Goal: Navigation & Orientation: Find specific page/section

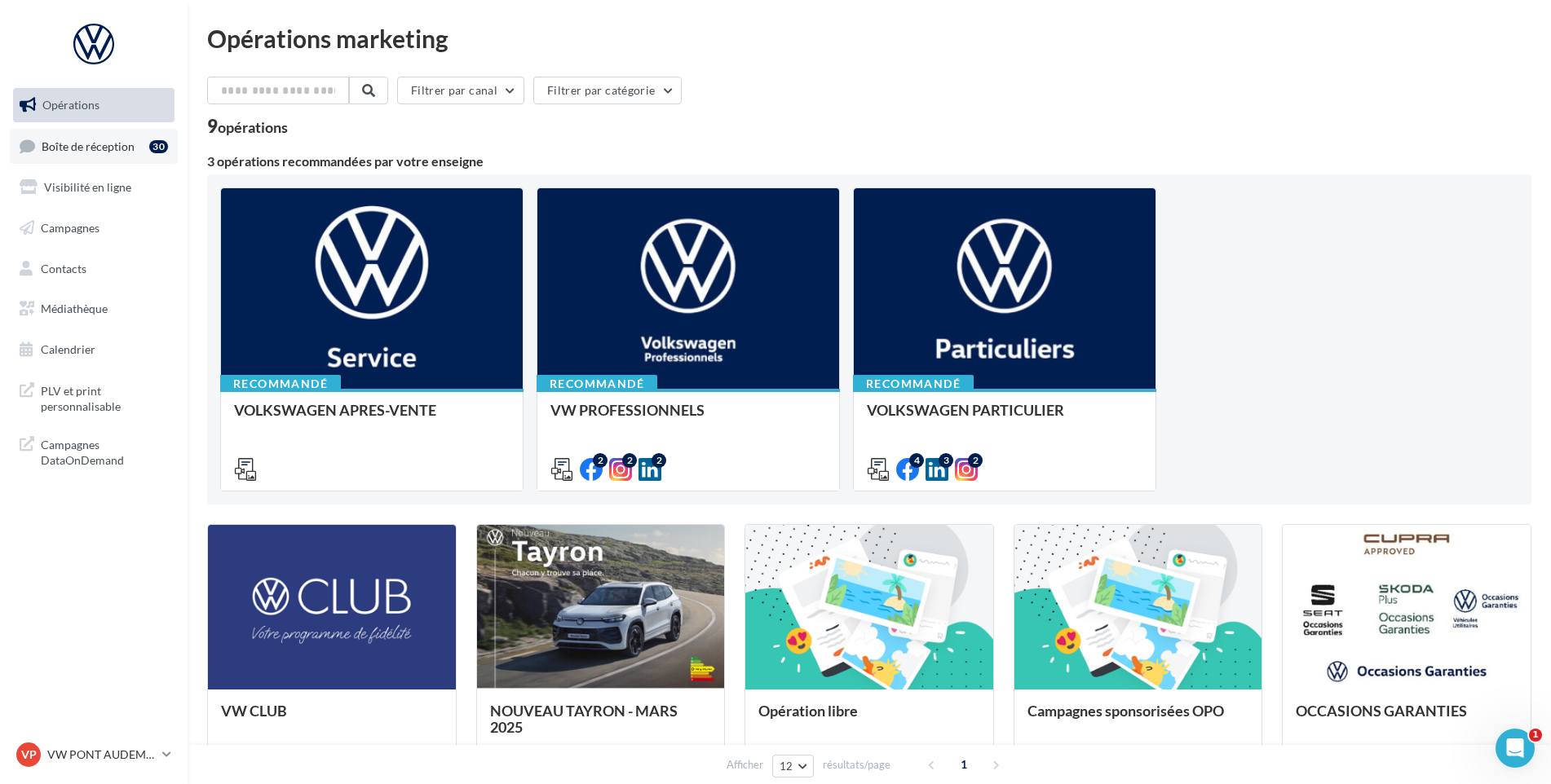
click at [134, 160] on link "Boîte de réception 30" at bounding box center [93, 147] width 168 height 35
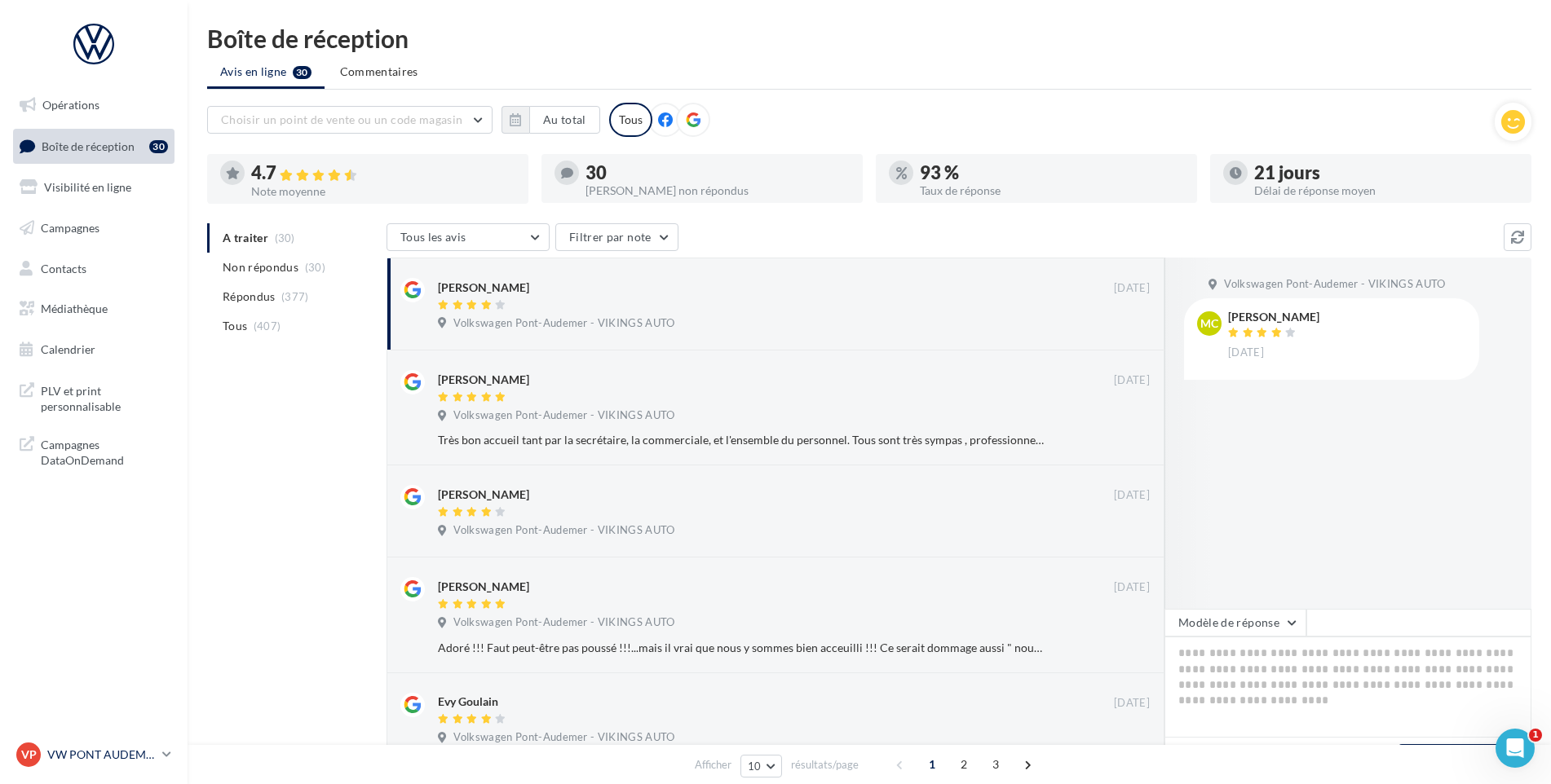
click at [101, 756] on p "VW PONT AUDEMER" at bounding box center [101, 754] width 108 height 17
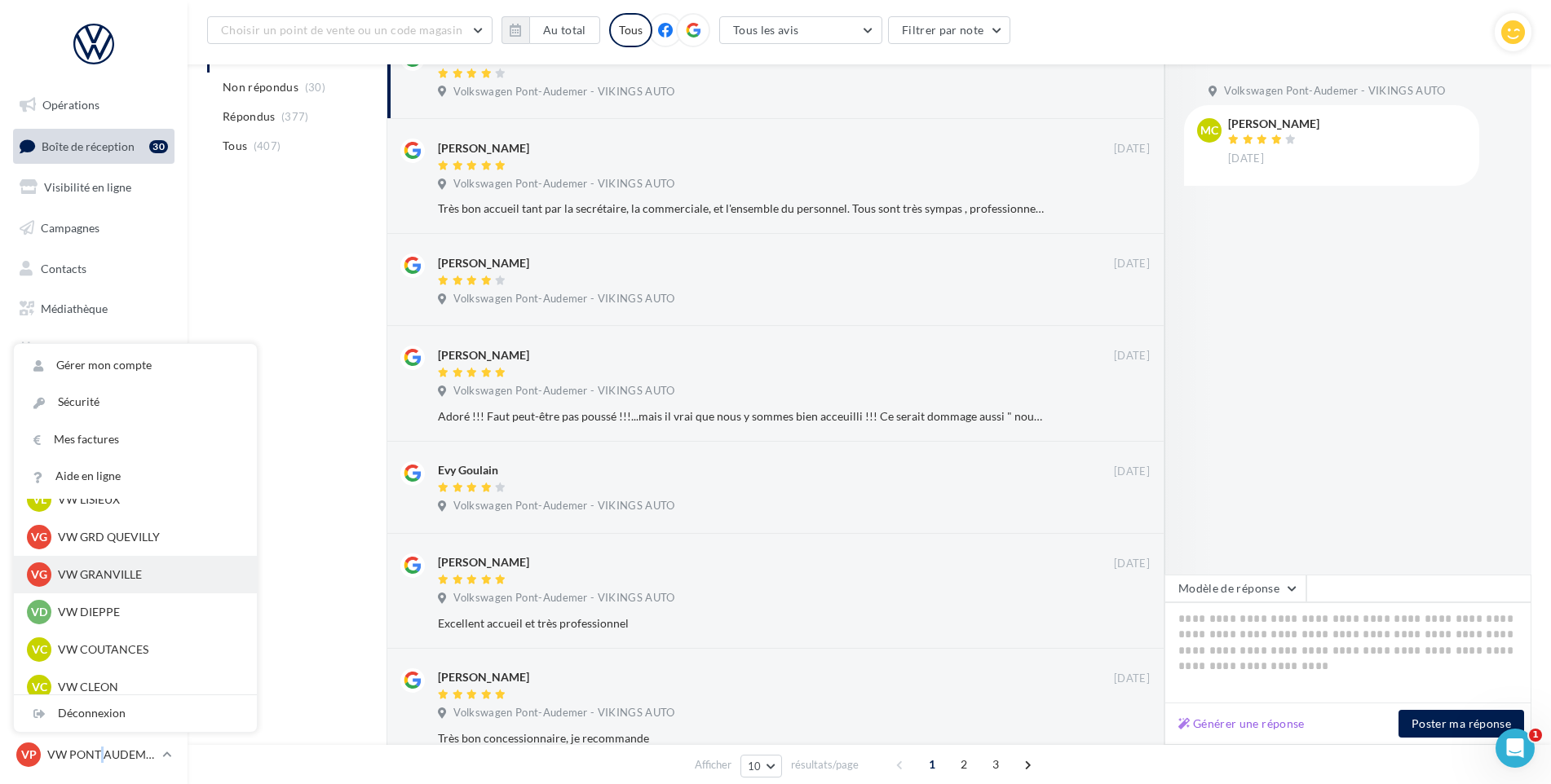
scroll to position [327, 0]
click at [133, 585] on div "VG VW GRD QUEVILLY vw-leg-vau" at bounding box center [135, 574] width 217 height 24
